Goal: Task Accomplishment & Management: Use online tool/utility

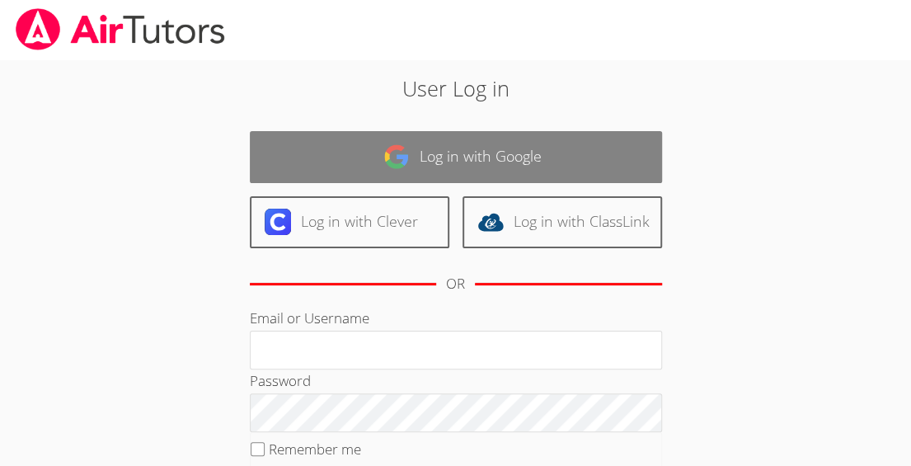
click at [399, 137] on link "Log in with Google" at bounding box center [456, 157] width 412 height 52
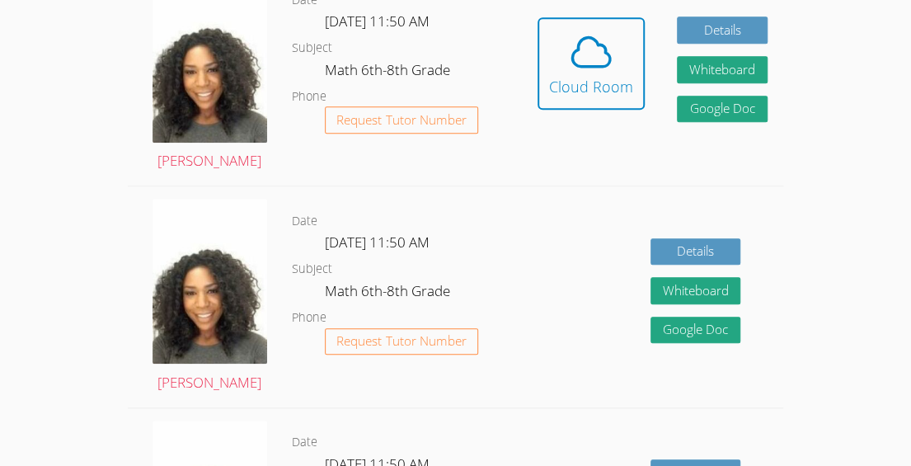
scroll to position [513, 0]
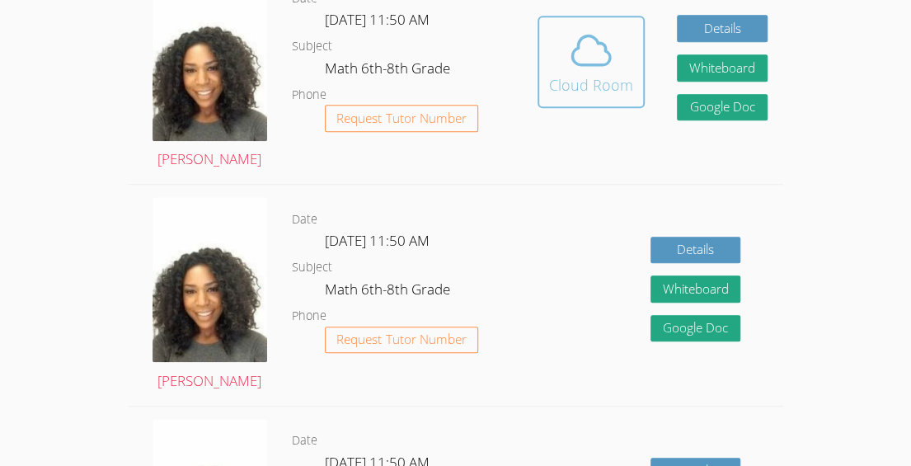
click at [586, 54] on icon at bounding box center [591, 50] width 46 height 46
click at [593, 76] on div "Cloud Room" at bounding box center [591, 84] width 84 height 23
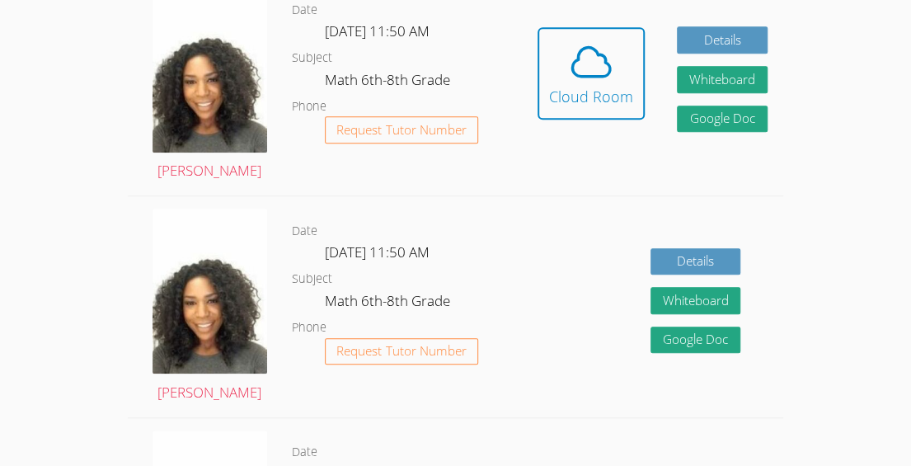
scroll to position [498, 0]
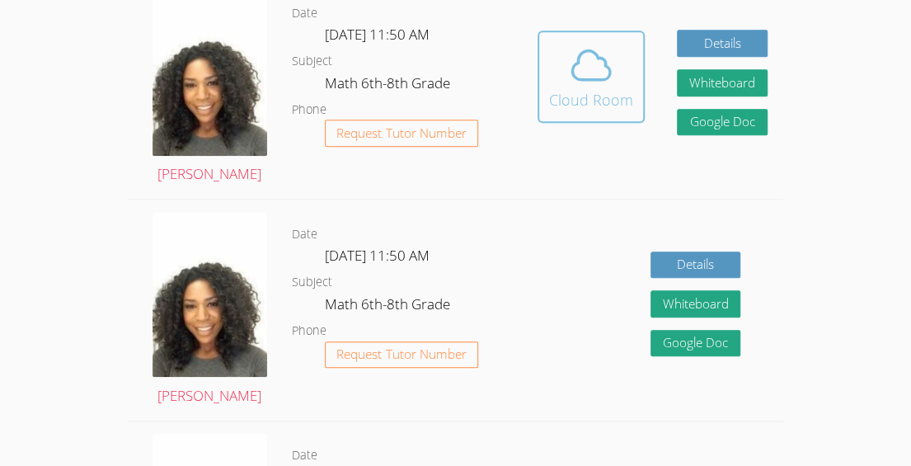
click at [595, 79] on icon at bounding box center [591, 64] width 38 height 29
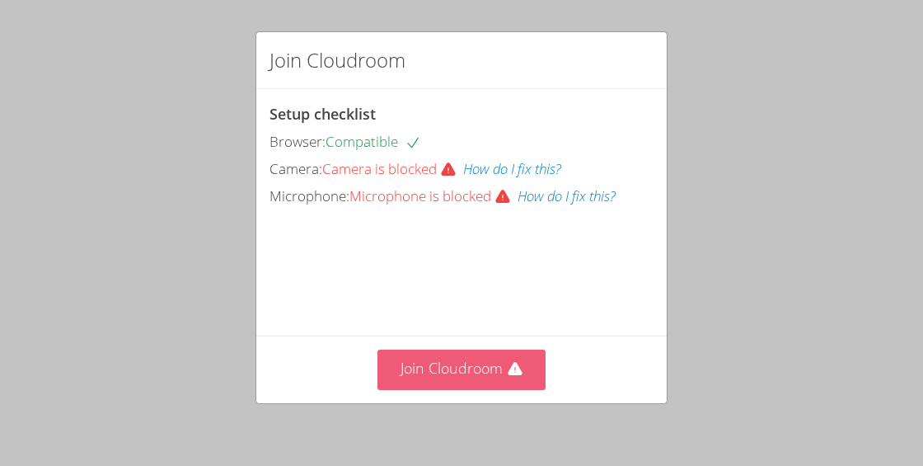
click at [486, 361] on button "Join Cloudroom" at bounding box center [461, 369] width 169 height 40
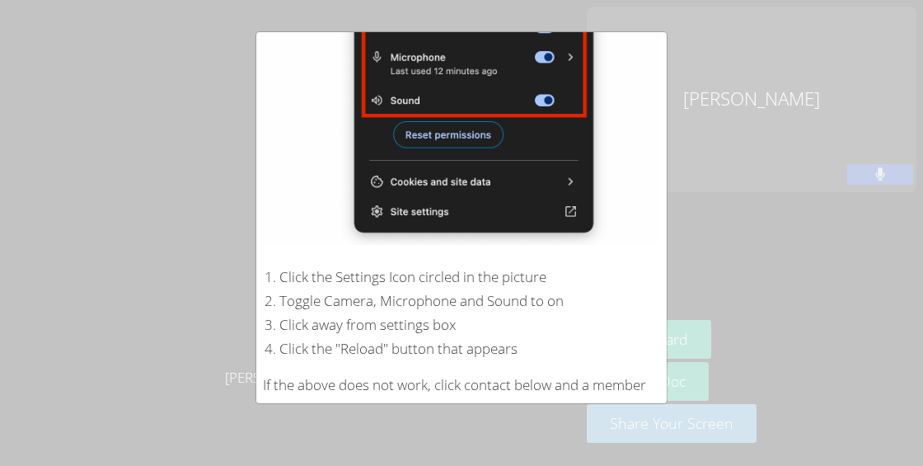
scroll to position [359, 0]
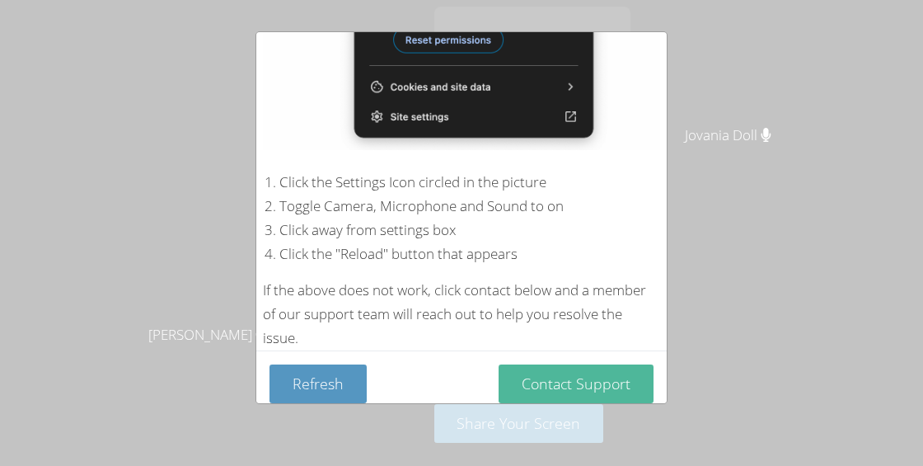
click at [549, 376] on button "Contact Support" at bounding box center [576, 383] width 155 height 39
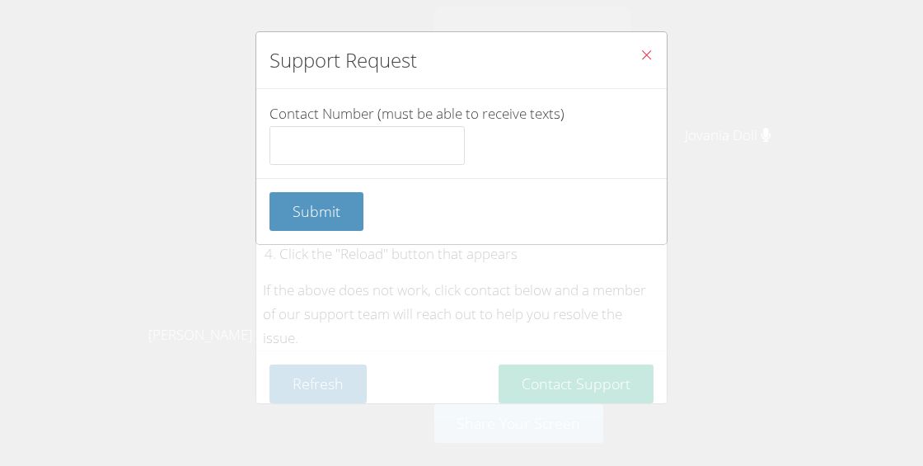
click at [176, 223] on div "Support Request Contact Number (must be able to receive texts) Submit" at bounding box center [461, 233] width 923 height 466
click at [640, 52] on icon "Close" at bounding box center [647, 55] width 14 height 14
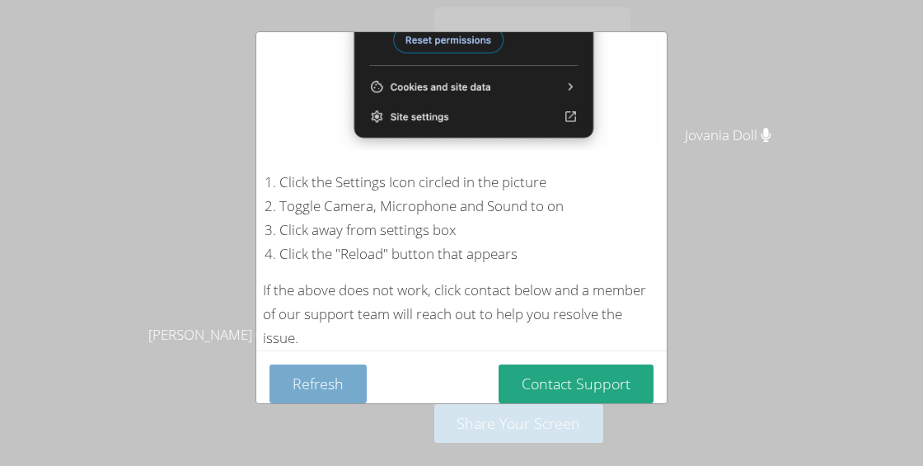
click at [319, 370] on button "Refresh" at bounding box center [317, 383] width 97 height 39
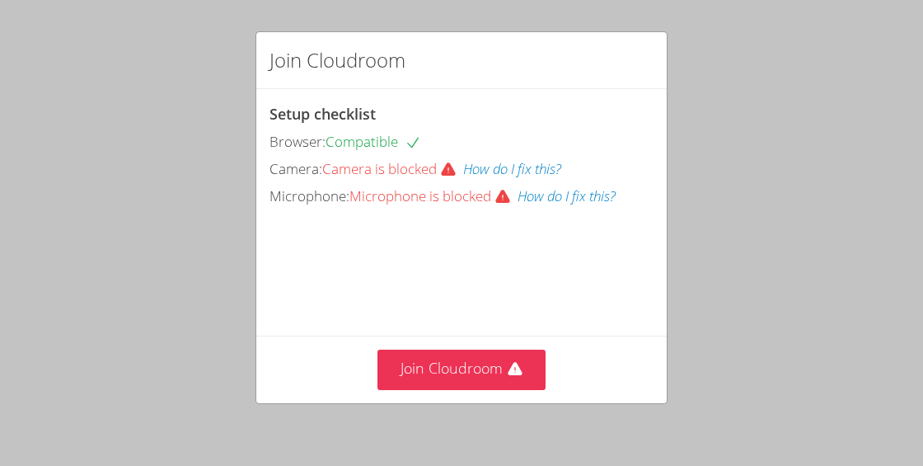
drag, startPoint x: 50, startPoint y: 203, endPoint x: 50, endPoint y: 160, distance: 42.9
click at [50, 160] on div "Join Cloudroom Setup checklist Browser: Compatible Camera: Camera is blocked Ho…" at bounding box center [461, 233] width 923 height 466
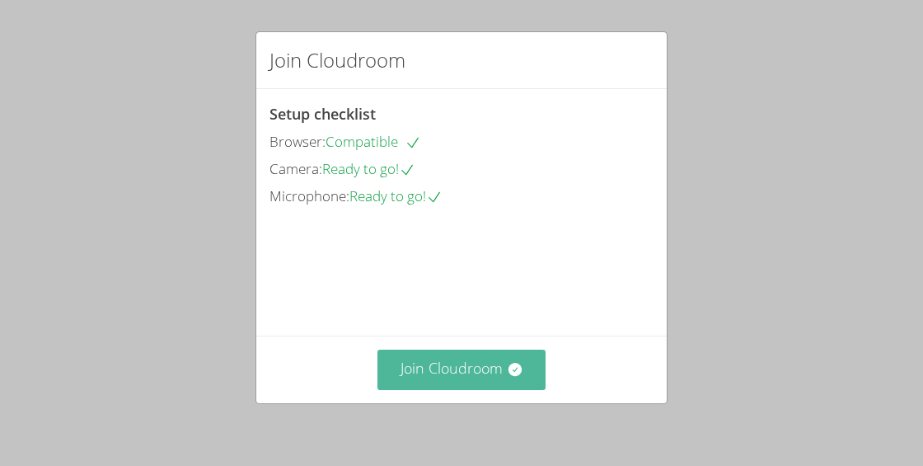
click at [471, 358] on button "Join Cloudroom" at bounding box center [461, 369] width 169 height 40
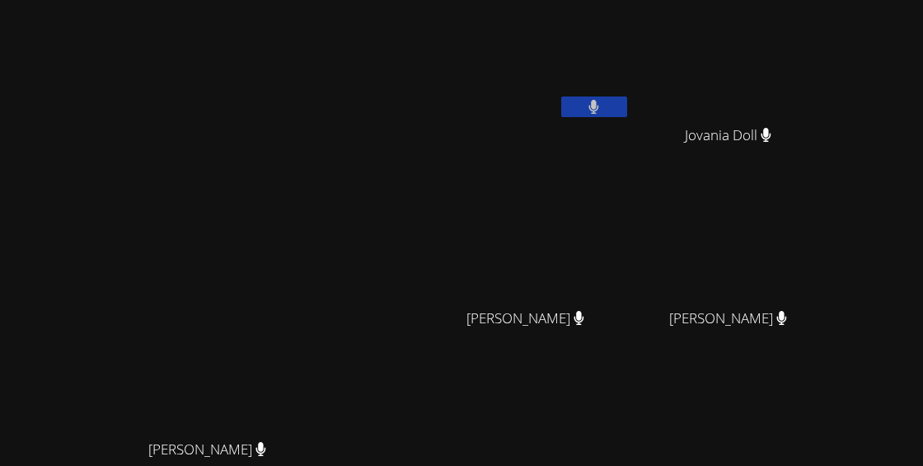
click at [565, 307] on span "[PERSON_NAME]" at bounding box center [525, 319] width 118 height 24
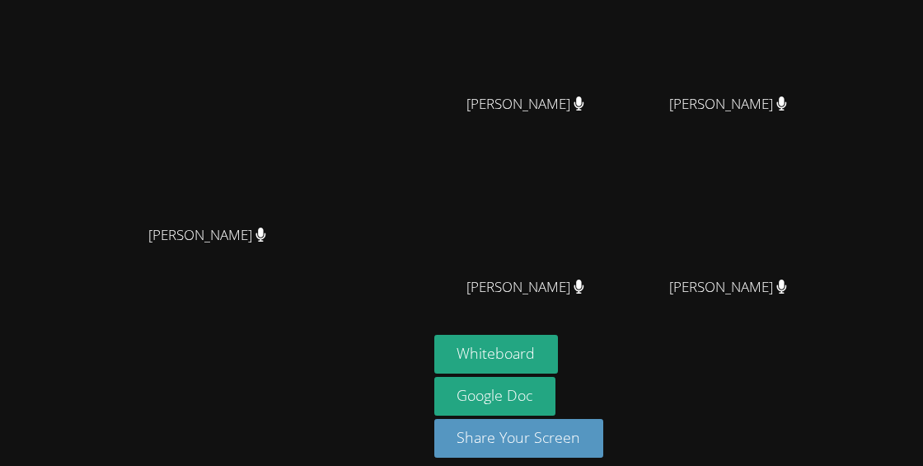
scroll to position [227, 0]
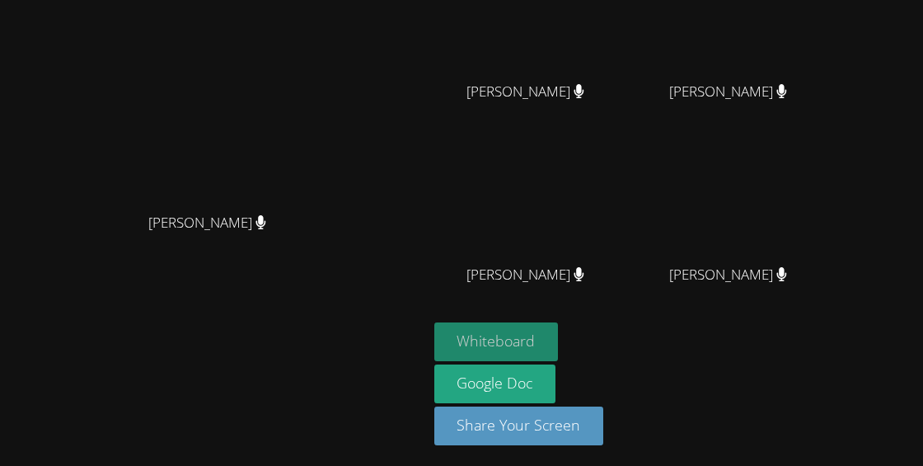
click at [546, 340] on button "Whiteboard" at bounding box center [496, 341] width 124 height 39
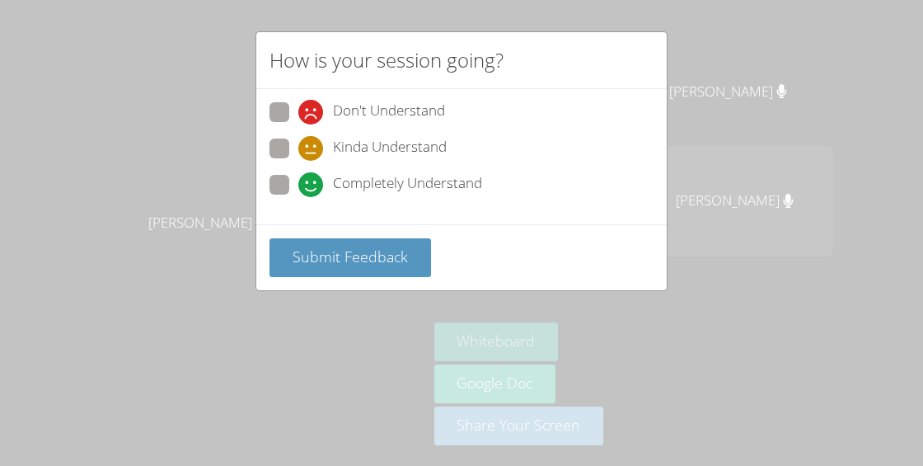
scroll to position [214, 0]
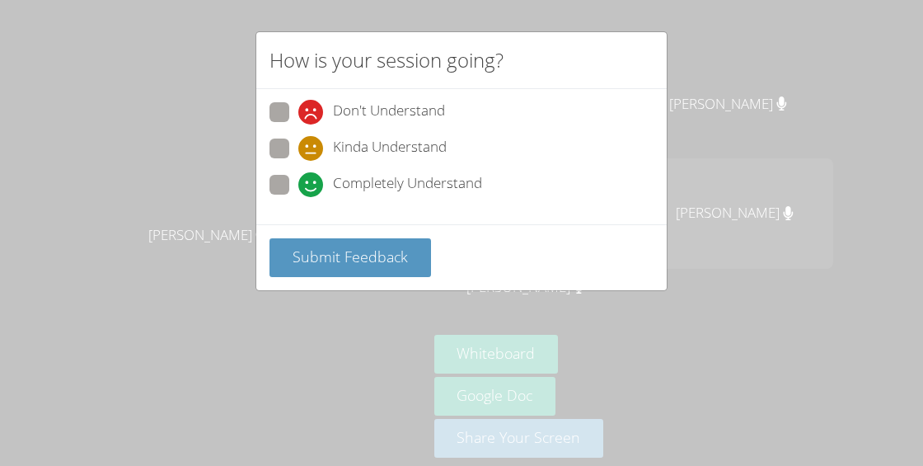
click at [469, 187] on span "Completely Understand" at bounding box center [407, 184] width 149 height 25
click at [312, 187] on input "Completely Understand" at bounding box center [305, 182] width 14 height 14
radio input "true"
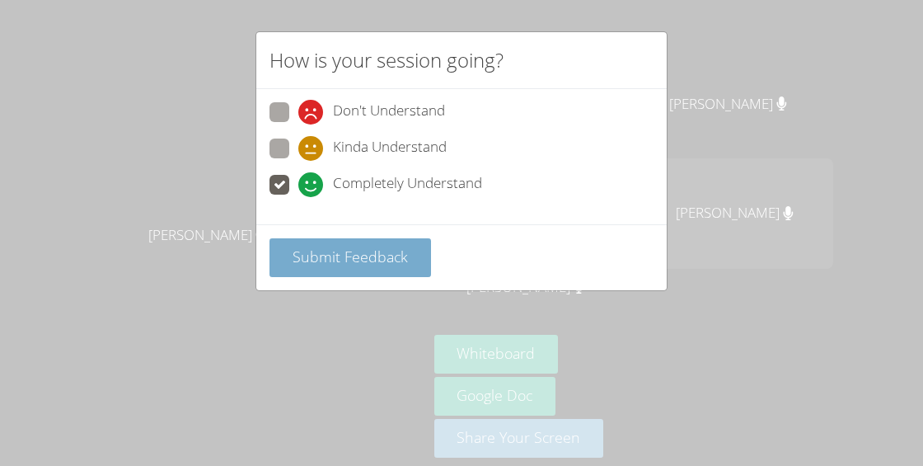
click at [384, 250] on span "Submit Feedback" at bounding box center [350, 256] width 115 height 20
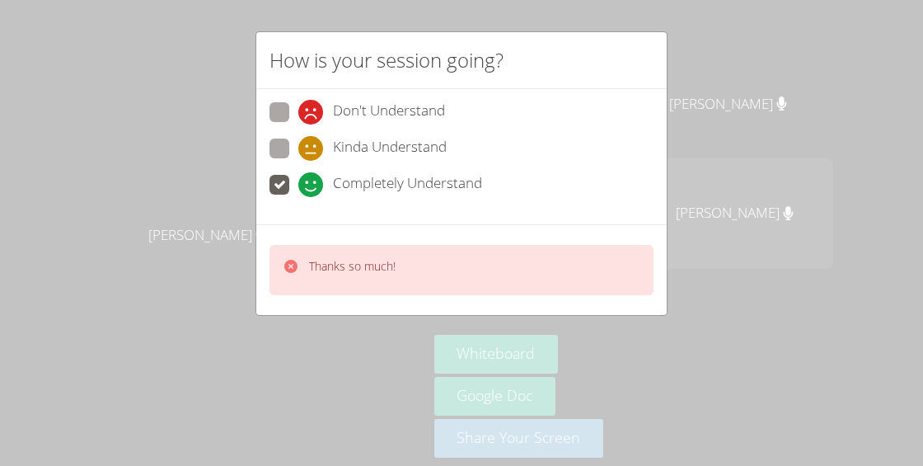
click at [285, 260] on icon at bounding box center [290, 266] width 13 height 13
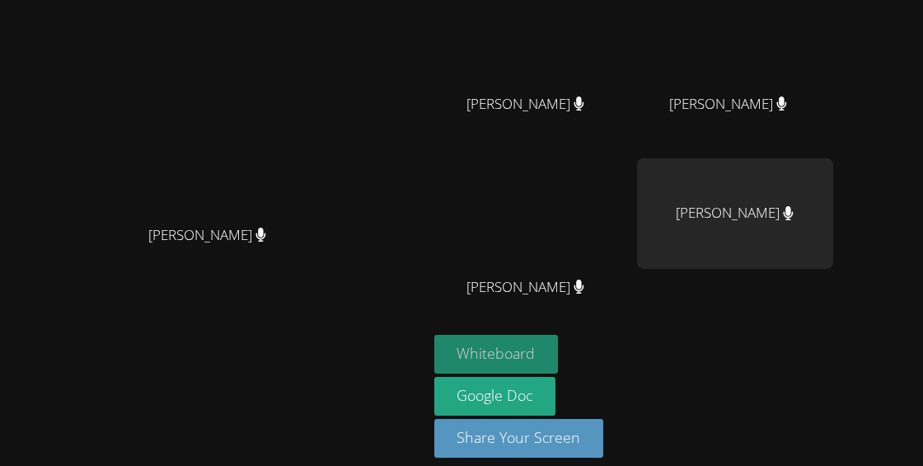
click at [559, 335] on button "Whiteboard" at bounding box center [496, 354] width 124 height 39
